Goal: Task Accomplishment & Management: Manage account settings

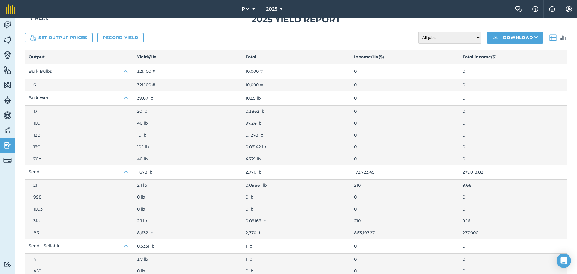
scroll to position [30, 0]
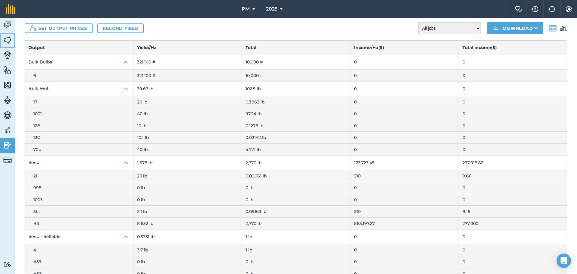
click at [8, 39] on img at bounding box center [7, 39] width 8 height 9
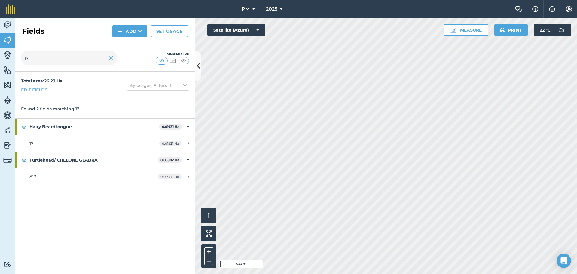
drag, startPoint x: 39, startPoint y: 68, endPoint x: 36, endPoint y: 62, distance: 7.0
click at [36, 62] on div "17 Visibility: On" at bounding box center [105, 58] width 180 height 27
drag, startPoint x: 36, startPoint y: 60, endPoint x: 29, endPoint y: 60, distance: 7.2
click at [29, 60] on input "17" at bounding box center [69, 58] width 96 height 14
click at [23, 58] on input "17" at bounding box center [69, 58] width 96 height 14
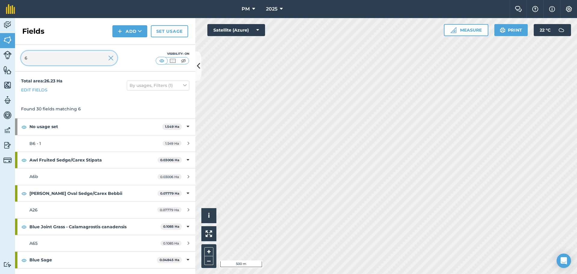
type input "6"
click at [76, 56] on input "6" at bounding box center [69, 58] width 96 height 14
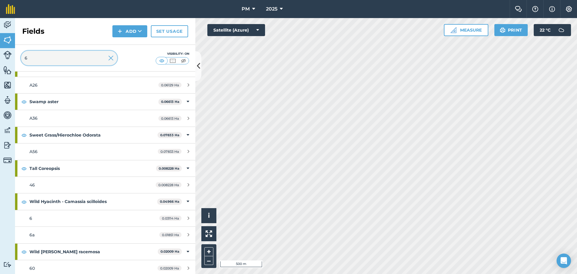
scroll to position [576, 0]
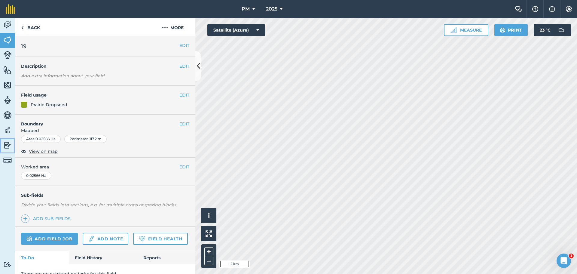
click at [8, 146] on img at bounding box center [7, 145] width 8 height 9
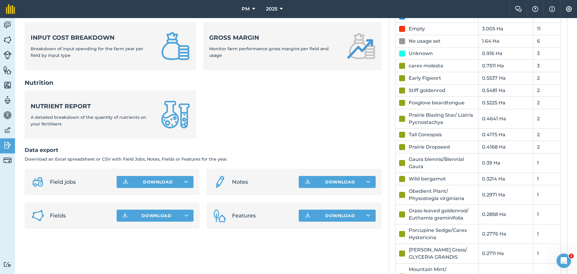
scroll to position [240, 0]
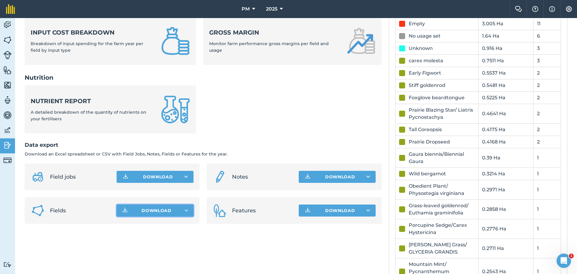
click at [185, 209] on icon "button" at bounding box center [186, 210] width 4 height 2
click at [57, 210] on span "Fields" at bounding box center [81, 210] width 62 height 8
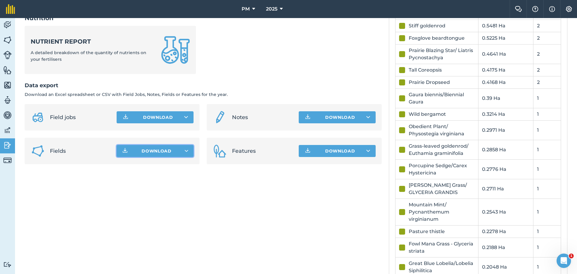
scroll to position [300, 0]
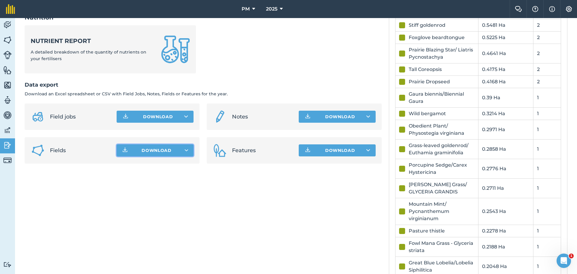
click at [149, 151] on span "Download" at bounding box center [156, 150] width 30 height 6
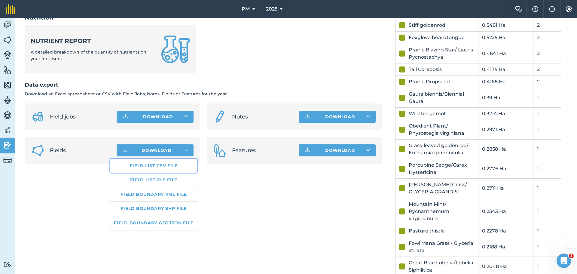
click at [148, 164] on link "Field list CSV file" at bounding box center [153, 166] width 86 height 14
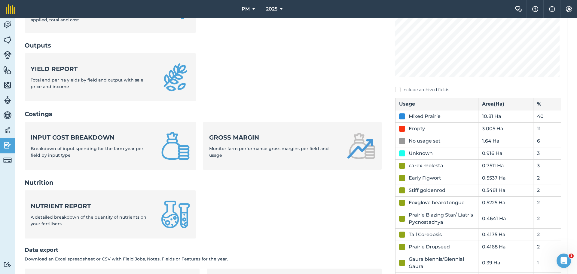
scroll to position [120, 0]
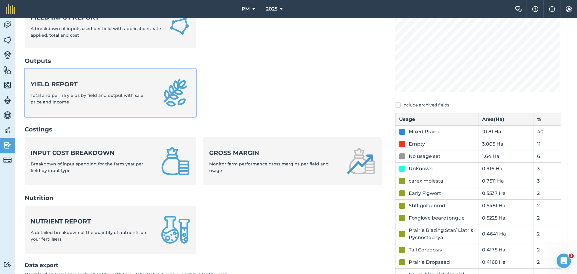
click at [69, 87] on strong "Yield report" at bounding box center [92, 84] width 123 height 8
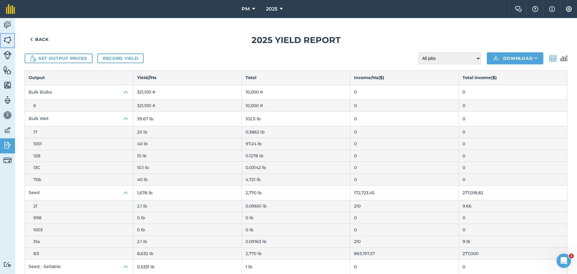
click at [9, 39] on img at bounding box center [7, 39] width 8 height 9
